Goal: Information Seeking & Learning: Learn about a topic

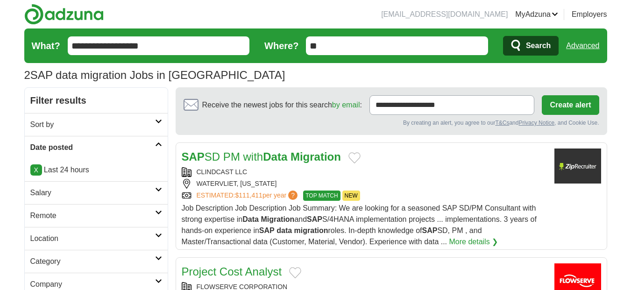
click at [535, 42] on span "Search" at bounding box center [538, 45] width 25 height 19
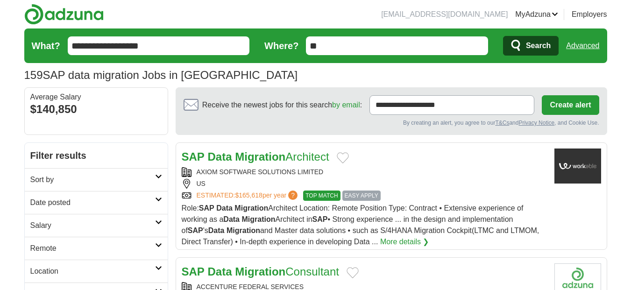
click at [116, 202] on h2 "Date posted" at bounding box center [92, 202] width 125 height 11
click at [59, 221] on link "Last 24 hours" at bounding box center [96, 224] width 132 height 11
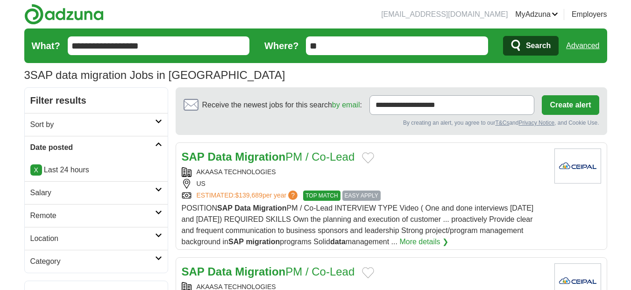
click at [272, 154] on strong "Migration" at bounding box center [260, 156] width 50 height 13
